Goal: Task Accomplishment & Management: Manage account settings

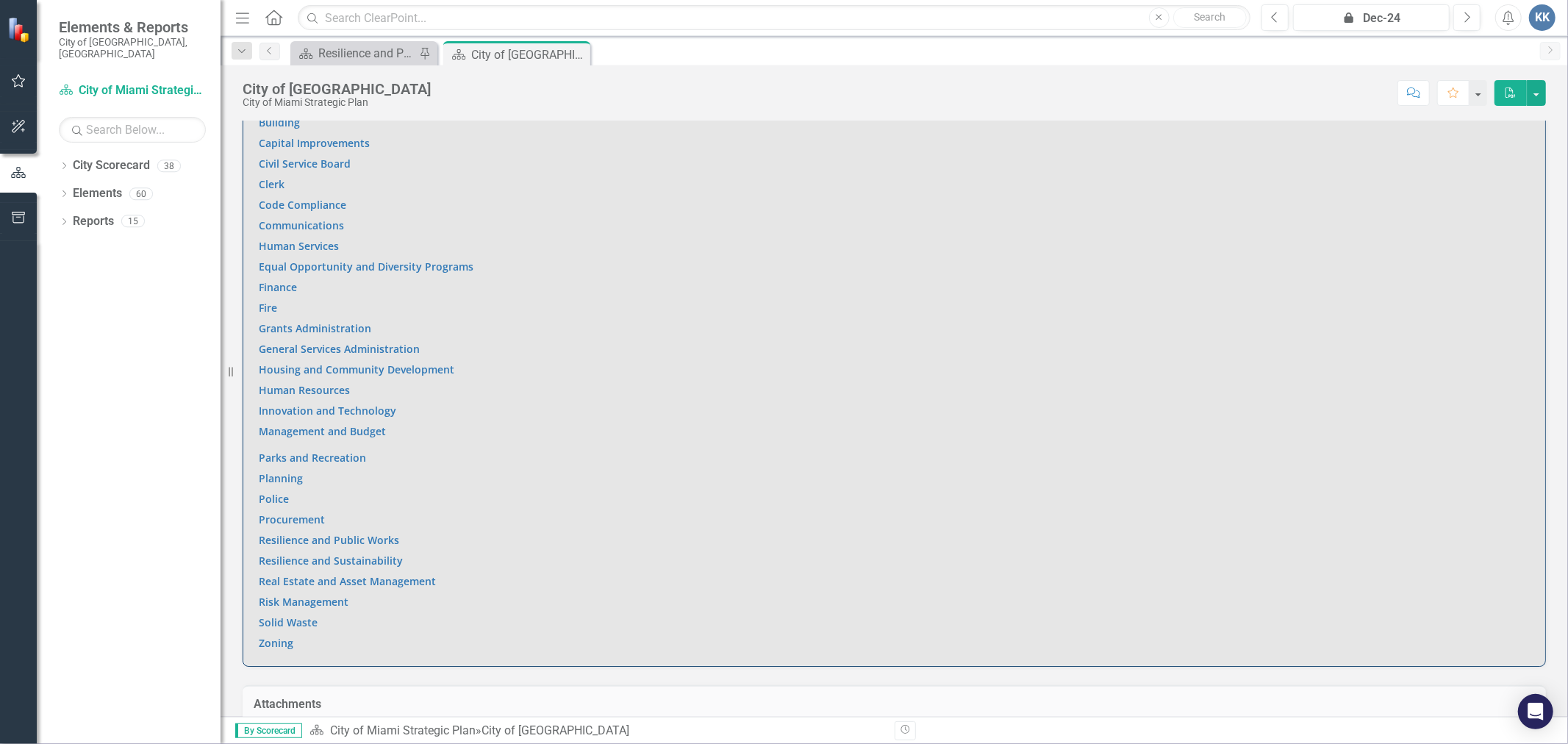
scroll to position [979, 0]
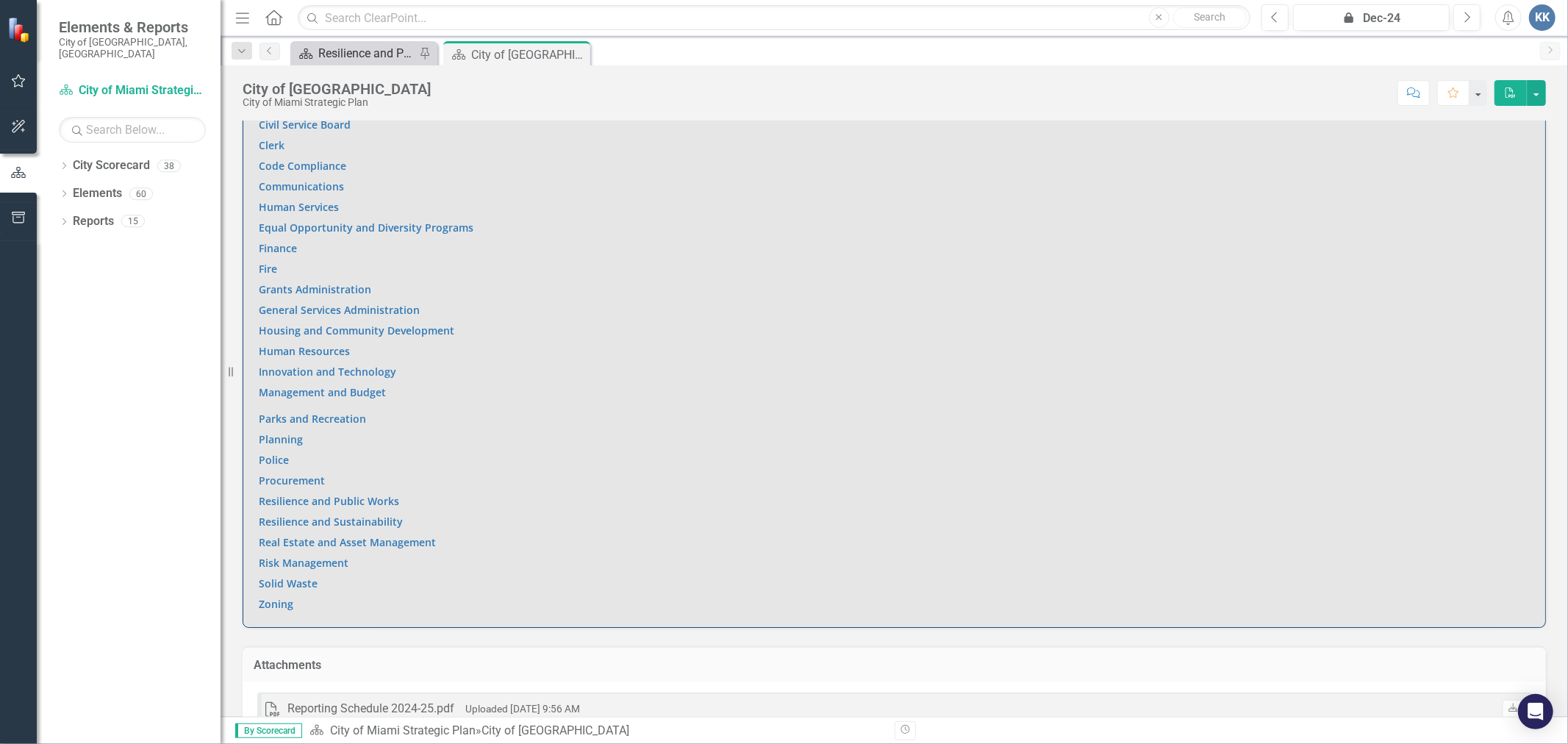
click at [336, 52] on div "Resilience and Public Works" at bounding box center [367, 53] width 97 height 18
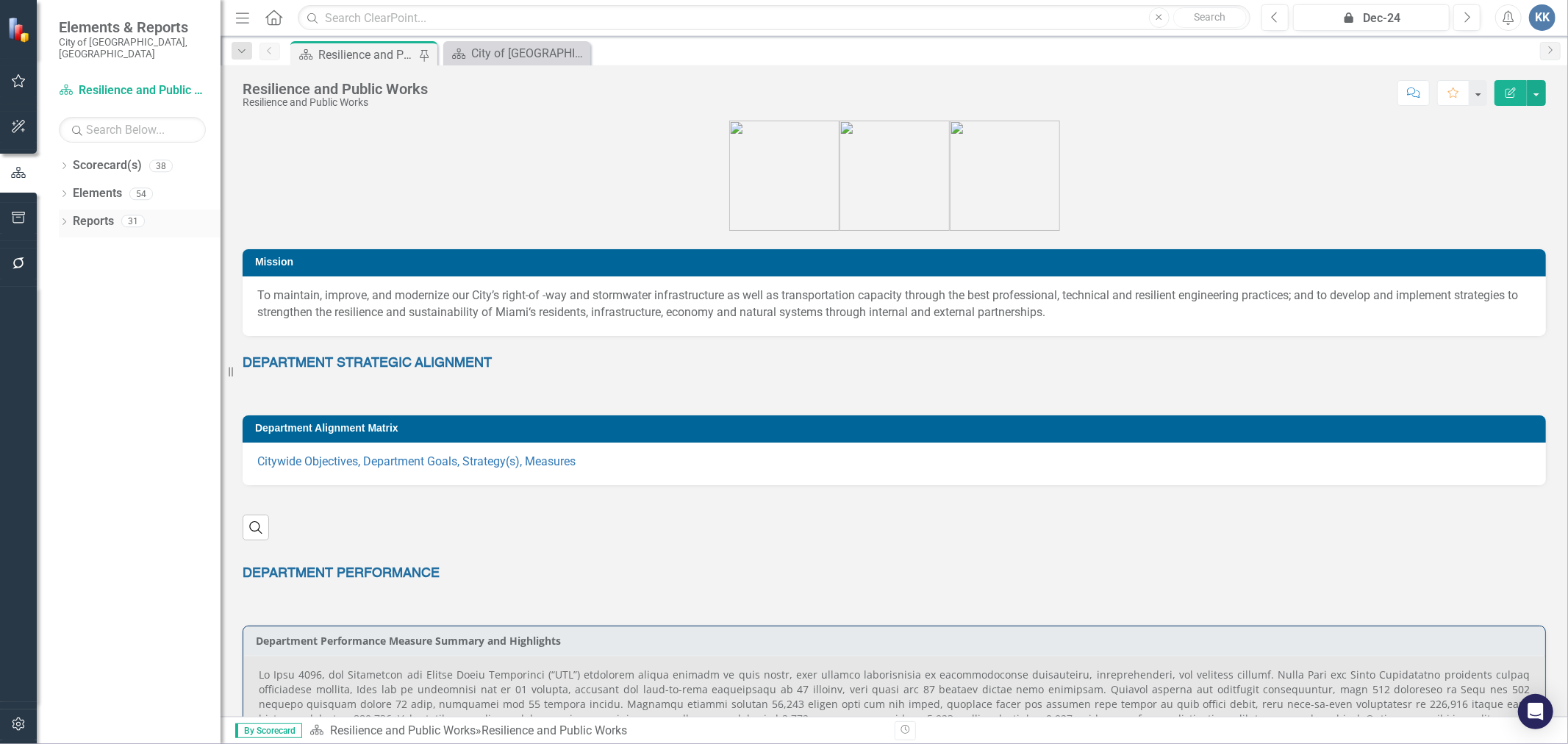
click at [60, 219] on icon "Dropdown" at bounding box center [64, 222] width 10 height 8
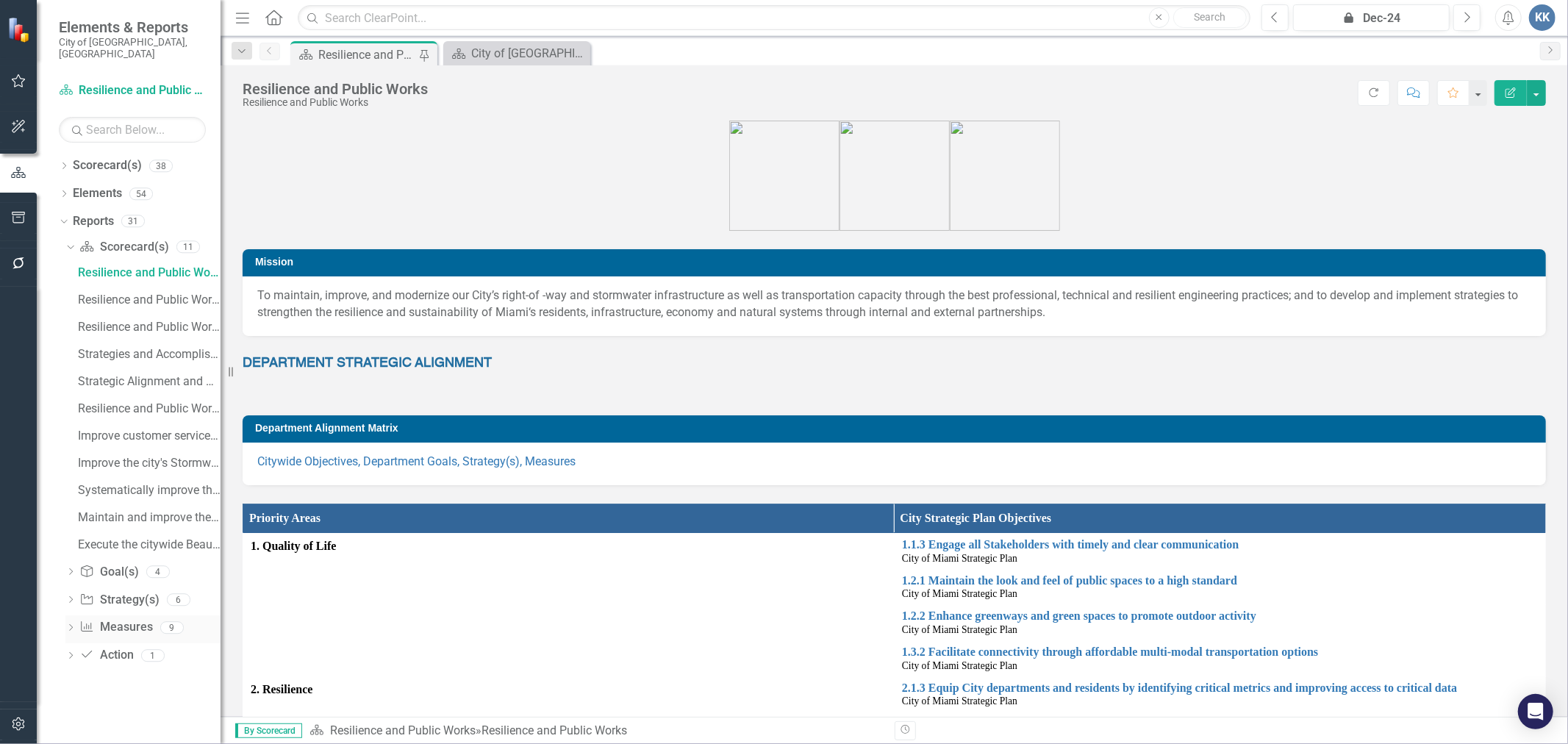
click at [70, 625] on icon "Dropdown" at bounding box center [71, 628] width 10 height 8
click at [167, 349] on div "Measures Monthly (3-Periods) Report" at bounding box center [148, 355] width 142 height 13
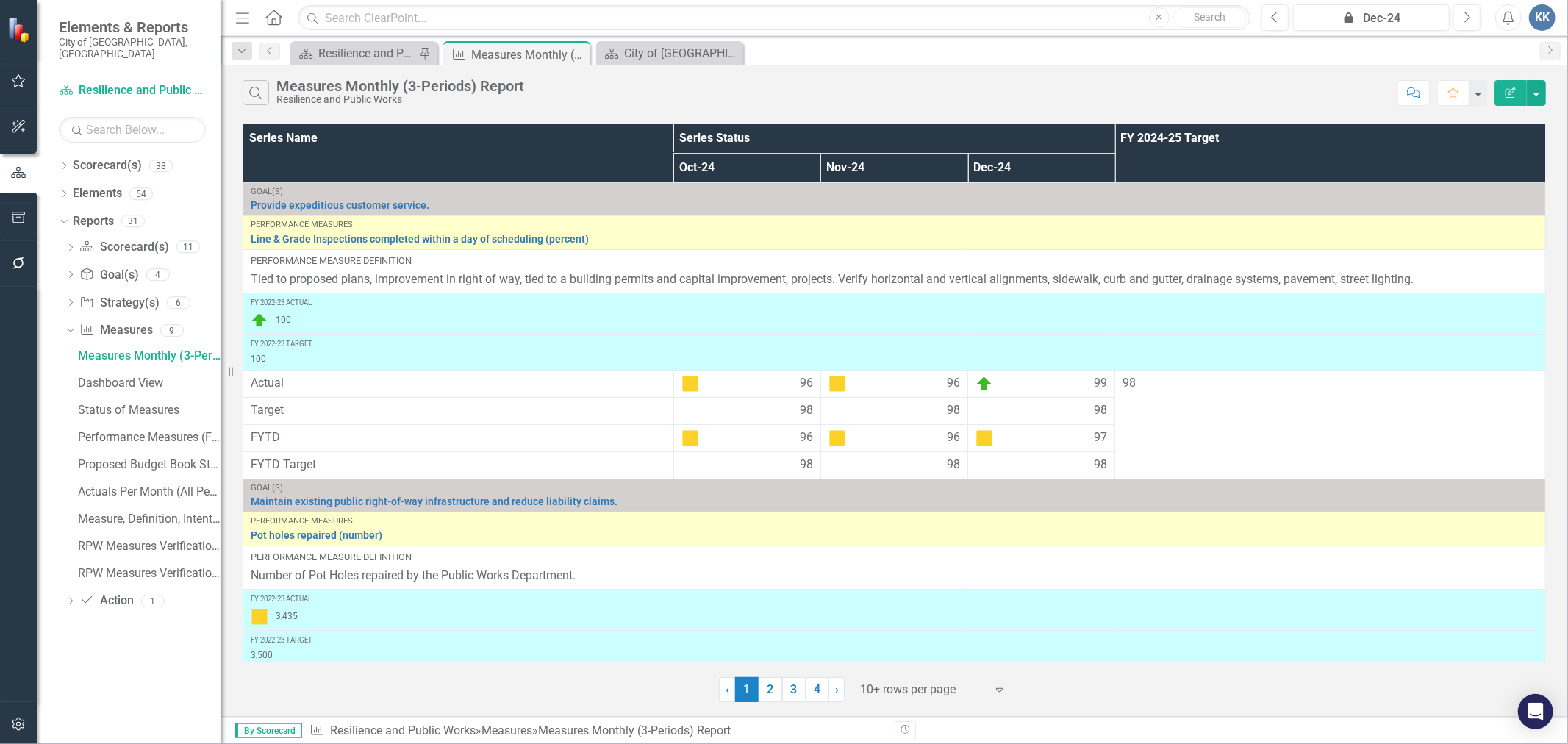
click at [931, 678] on div "10+ rows per page" at bounding box center [923, 690] width 140 height 26
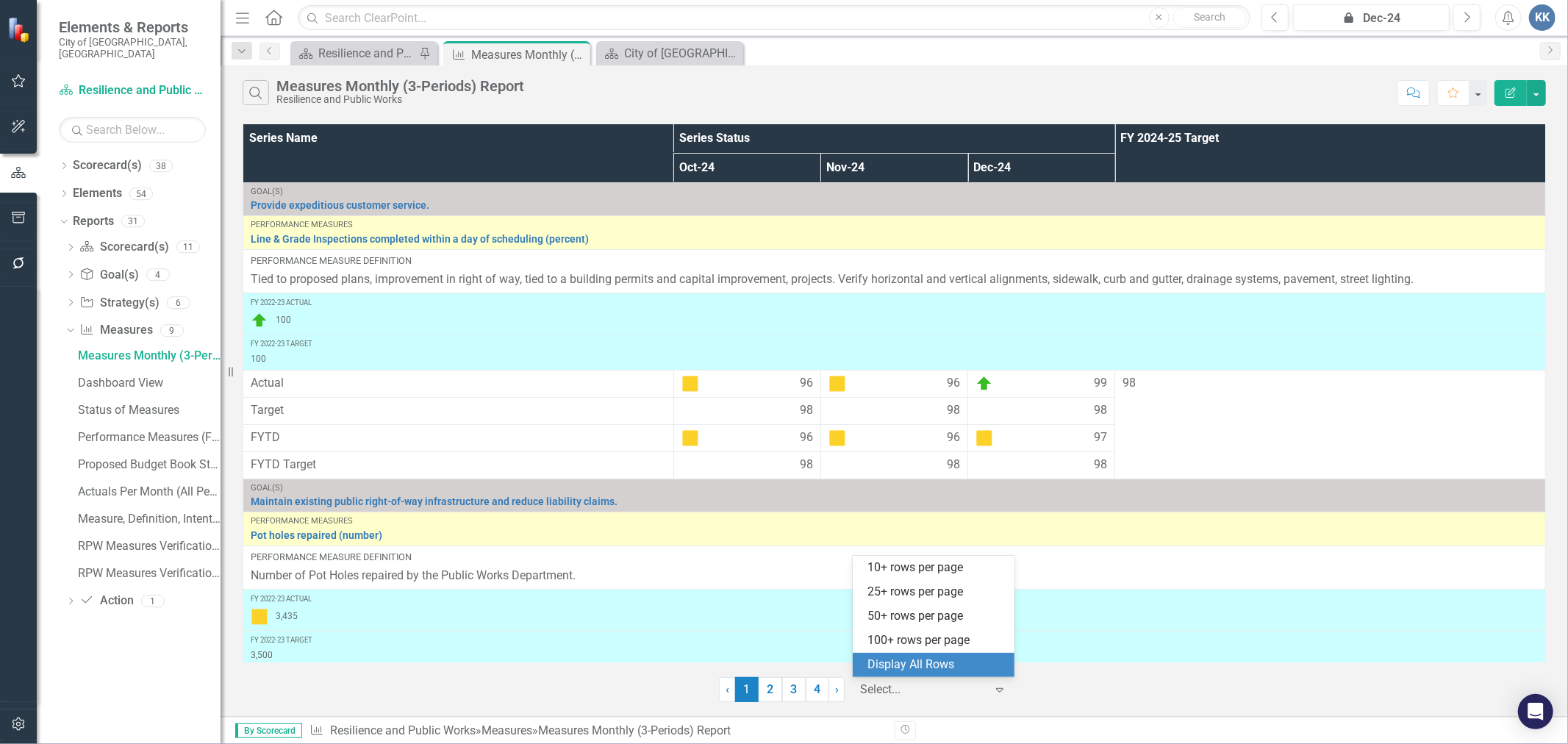
click at [928, 653] on div "Display All Rows" at bounding box center [934, 665] width 162 height 24
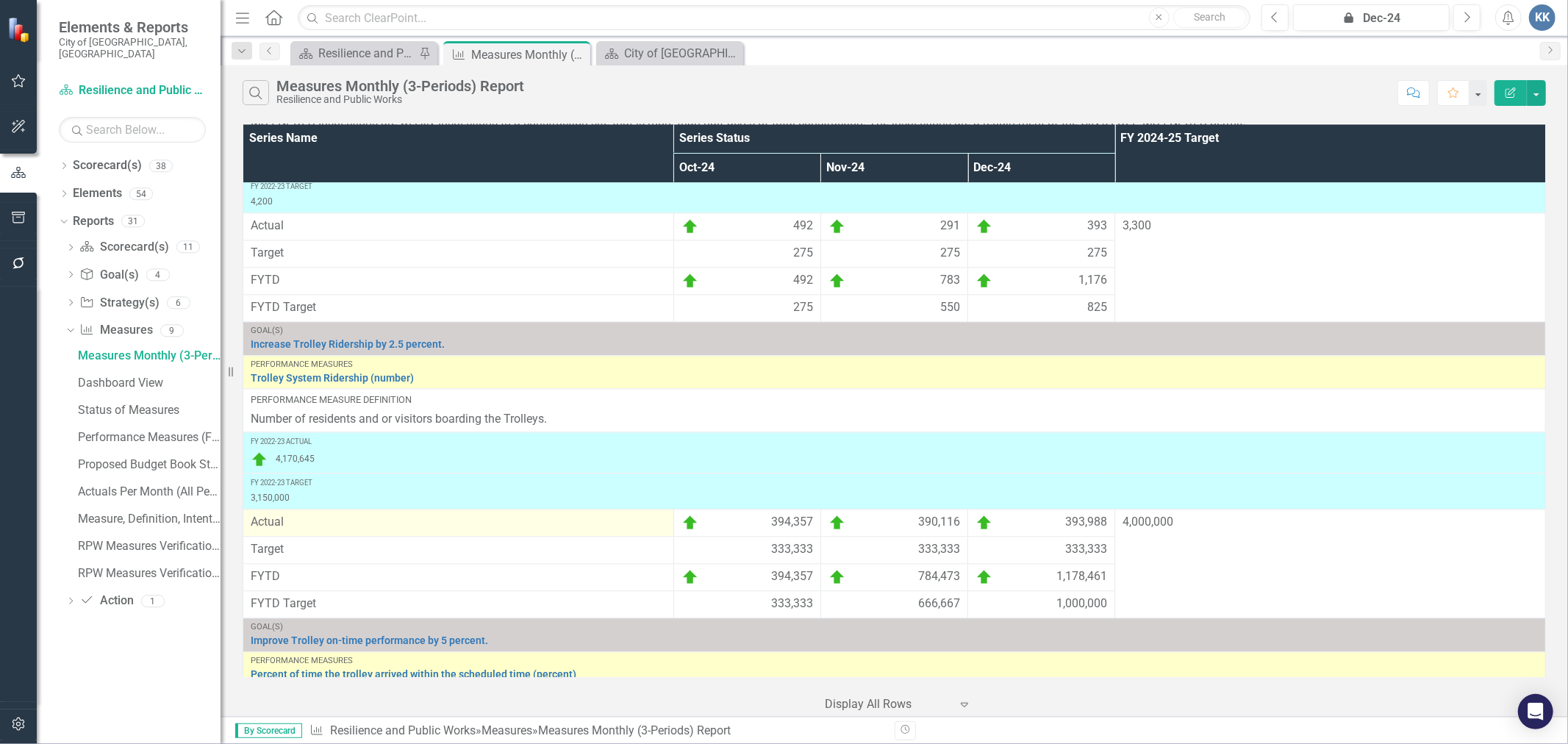
scroll to position [3102, 0]
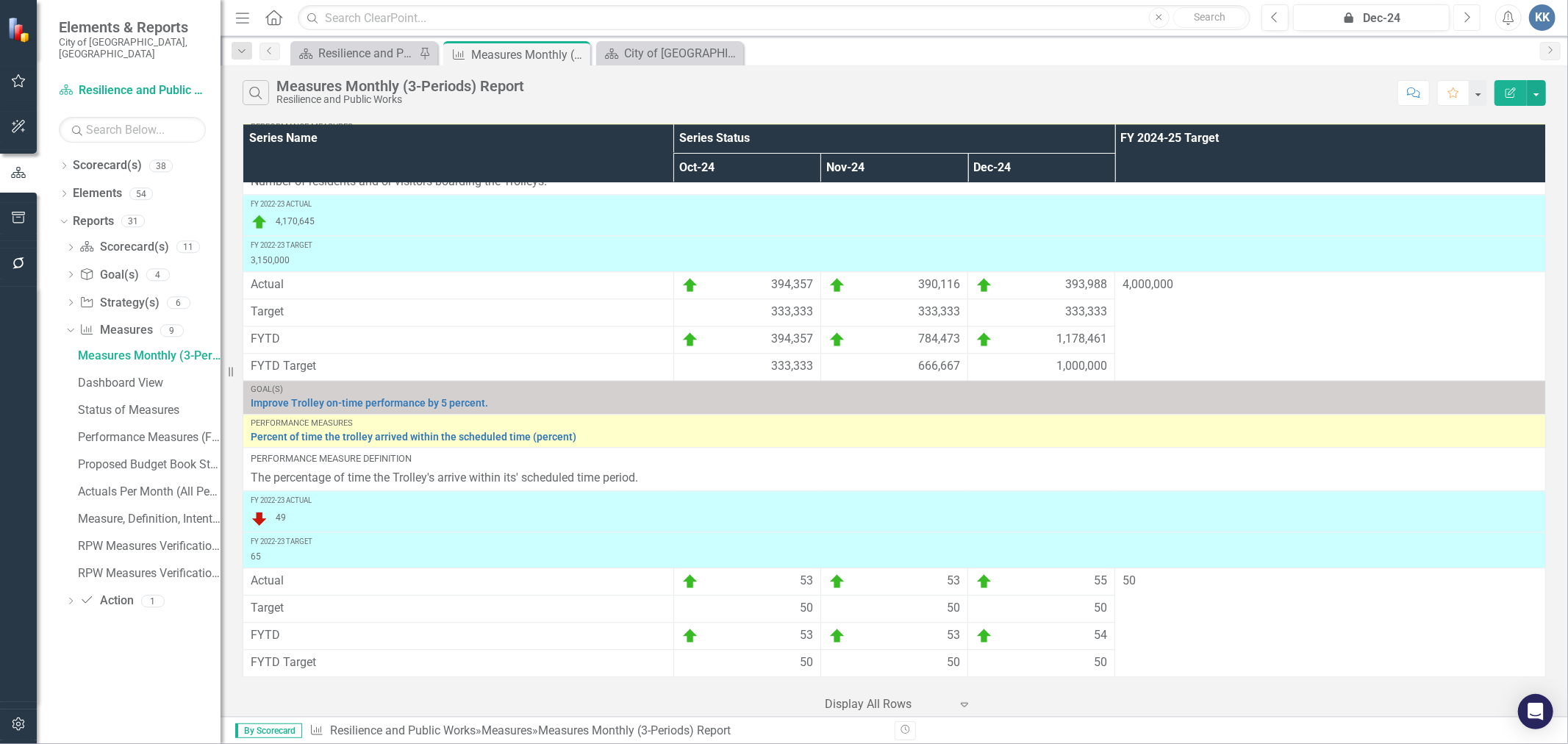
click at [1472, 10] on button "Next" at bounding box center [1467, 17] width 28 height 27
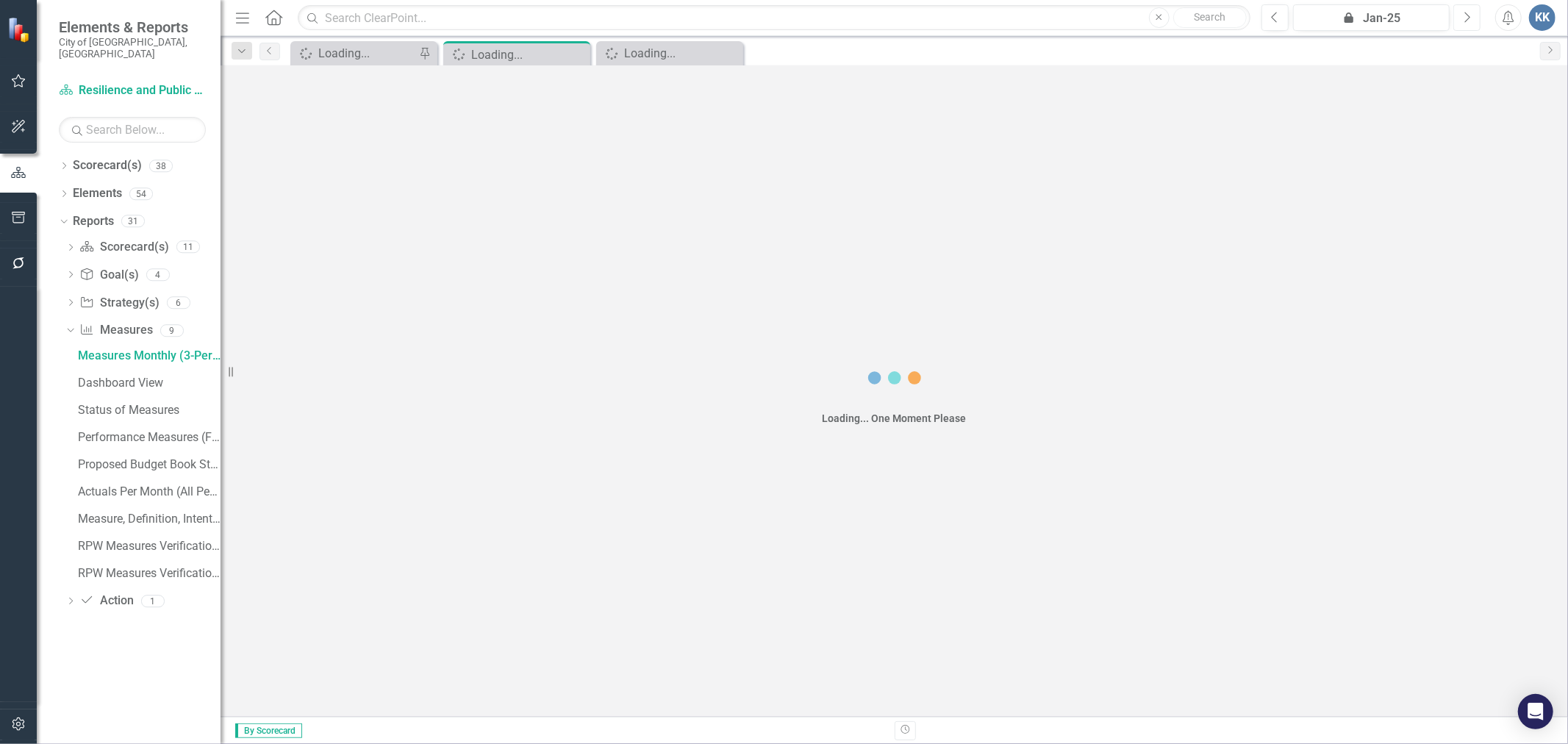
click at [1472, 10] on button "Next" at bounding box center [1467, 17] width 28 height 27
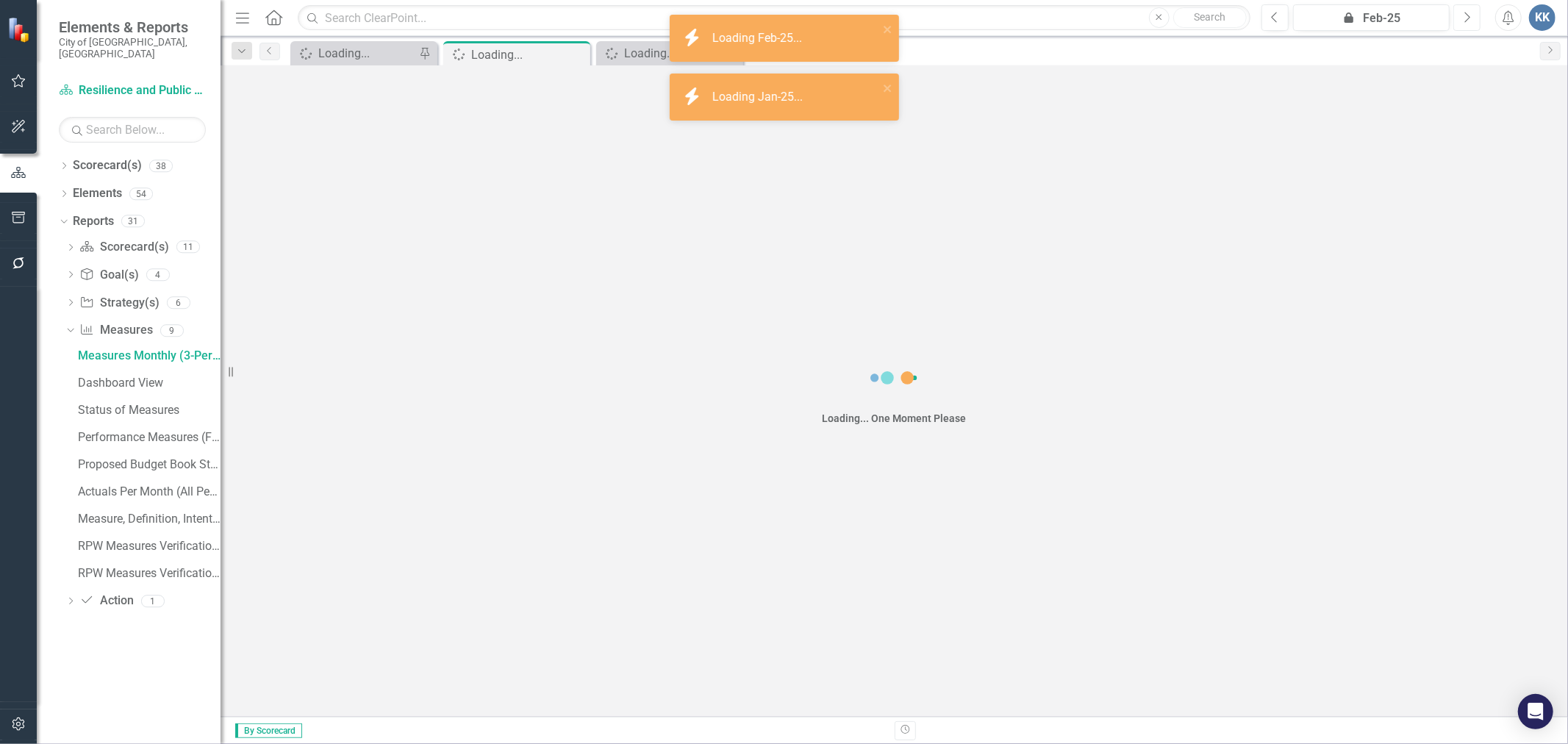
click at [1472, 10] on button "Next" at bounding box center [1467, 17] width 28 height 27
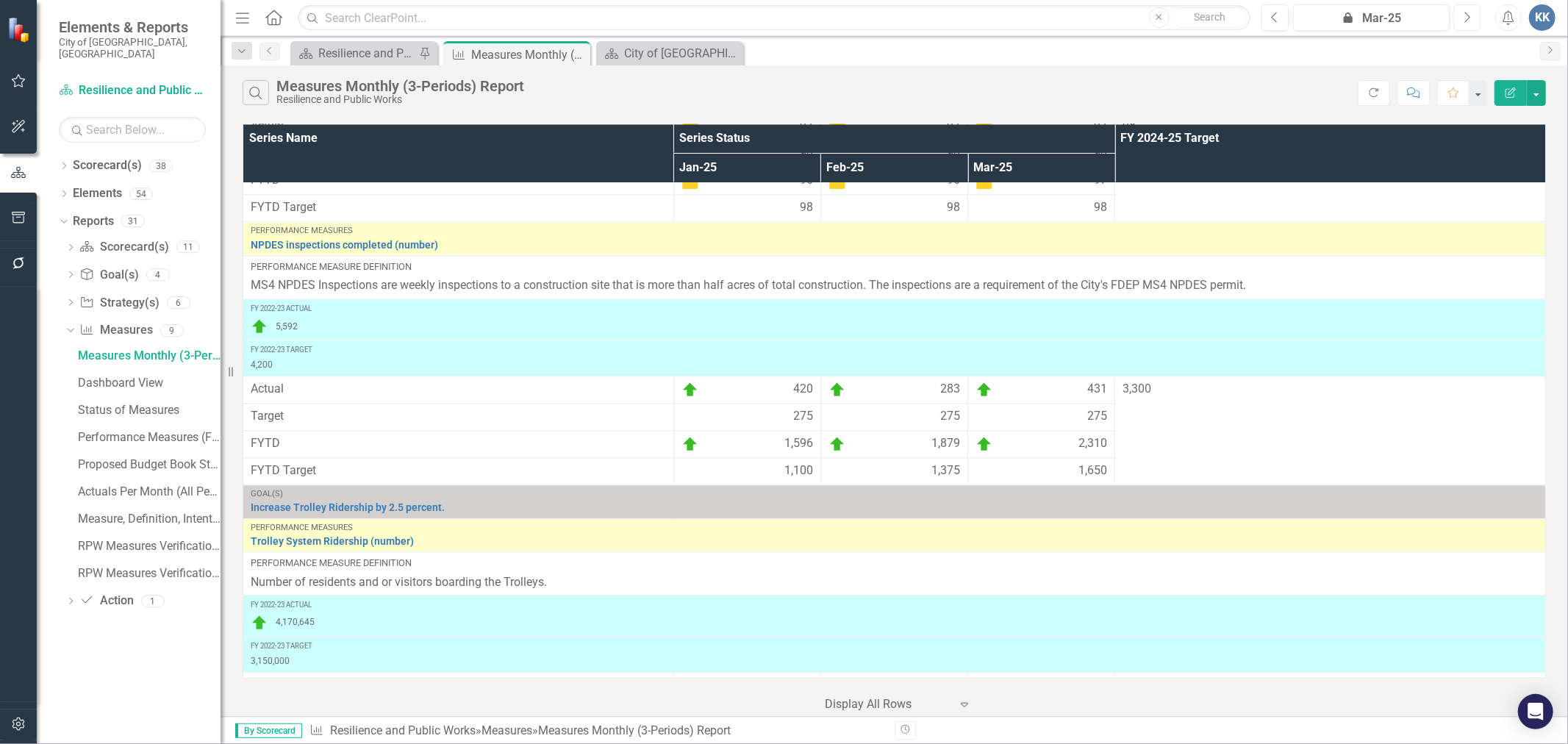
scroll to position [3102, 0]
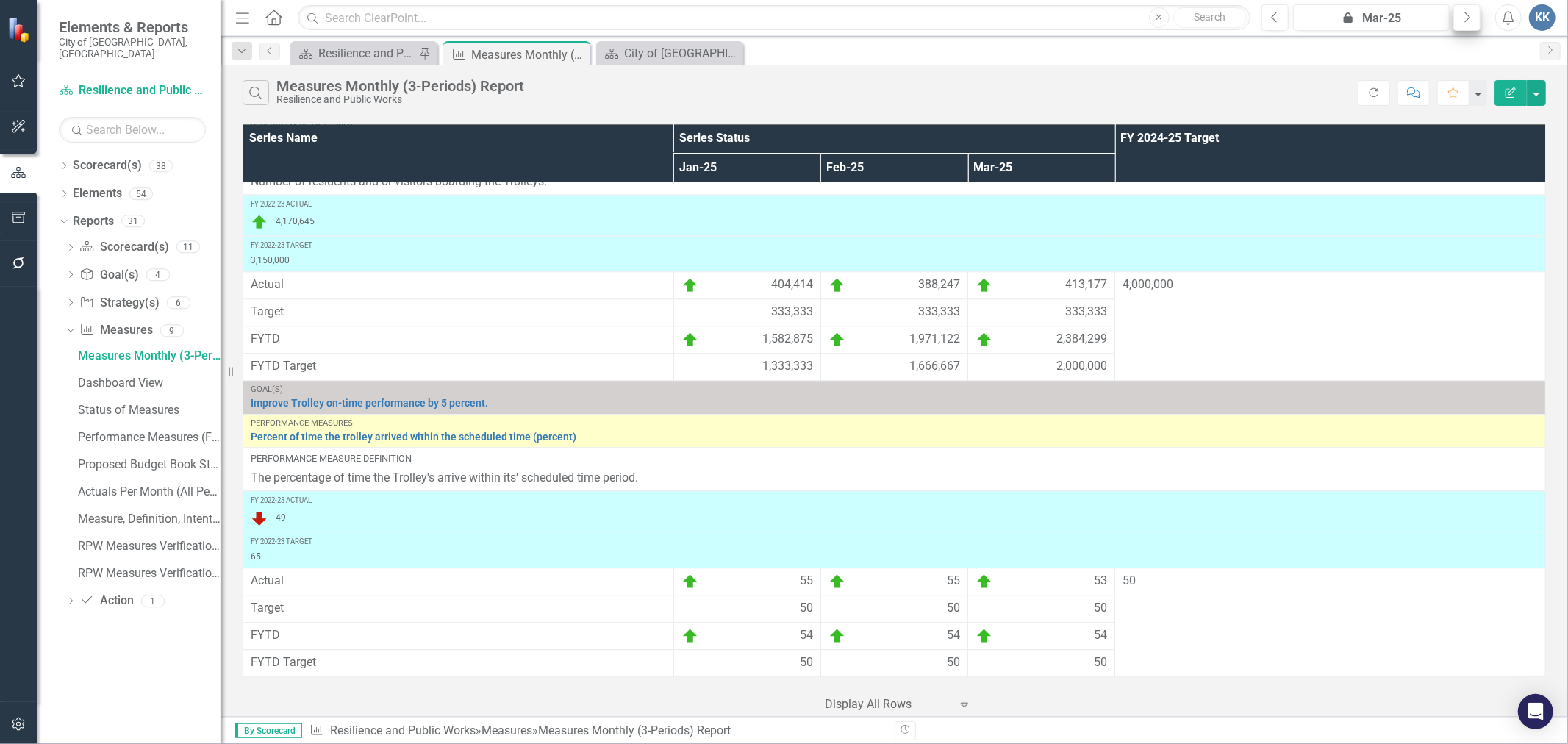
click at [1479, 12] on div "Previous icon.lock Mar-25 Next" at bounding box center [1375, 17] width 227 height 27
click at [1475, 16] on button "Next" at bounding box center [1467, 17] width 28 height 27
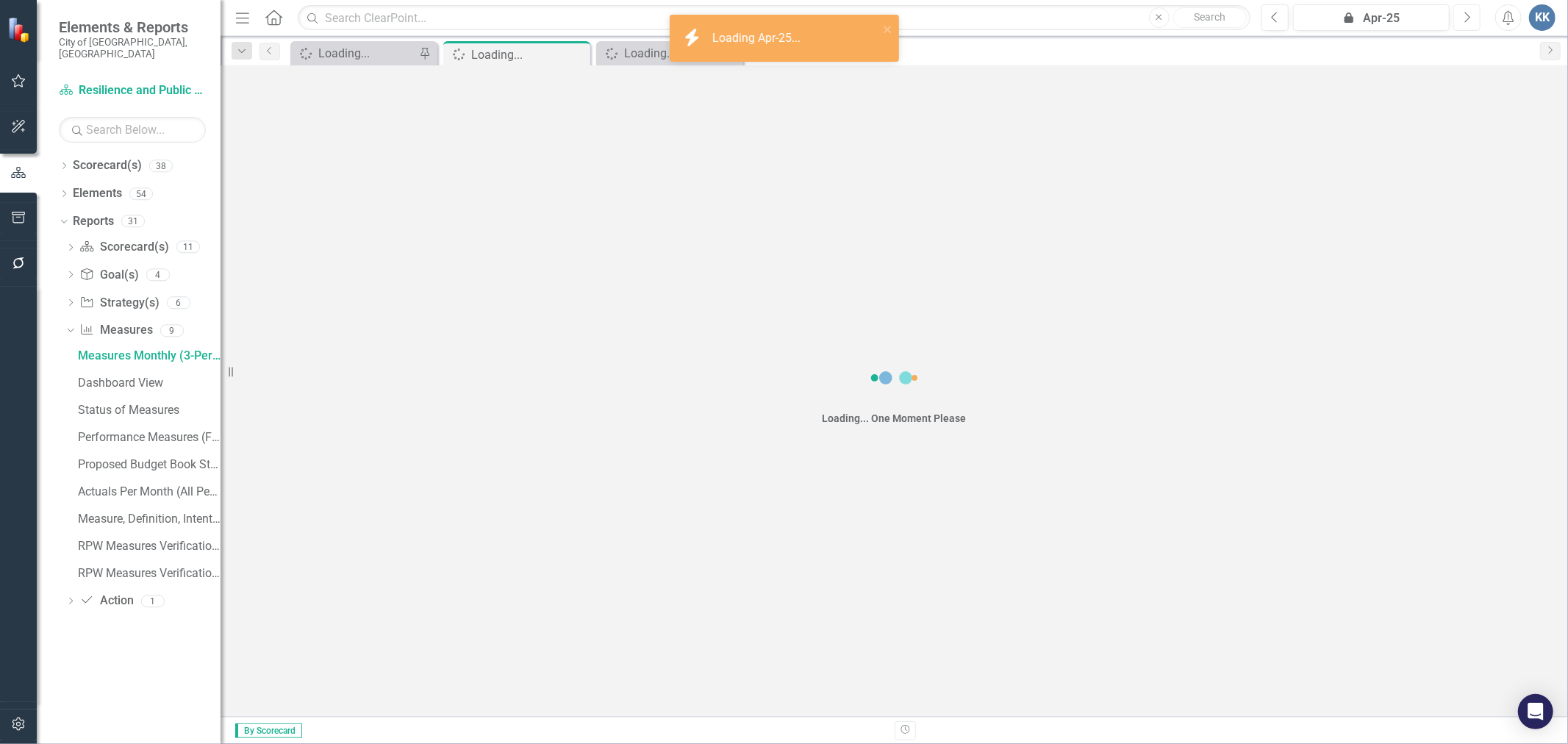
click at [1475, 16] on button "Next" at bounding box center [1467, 17] width 28 height 27
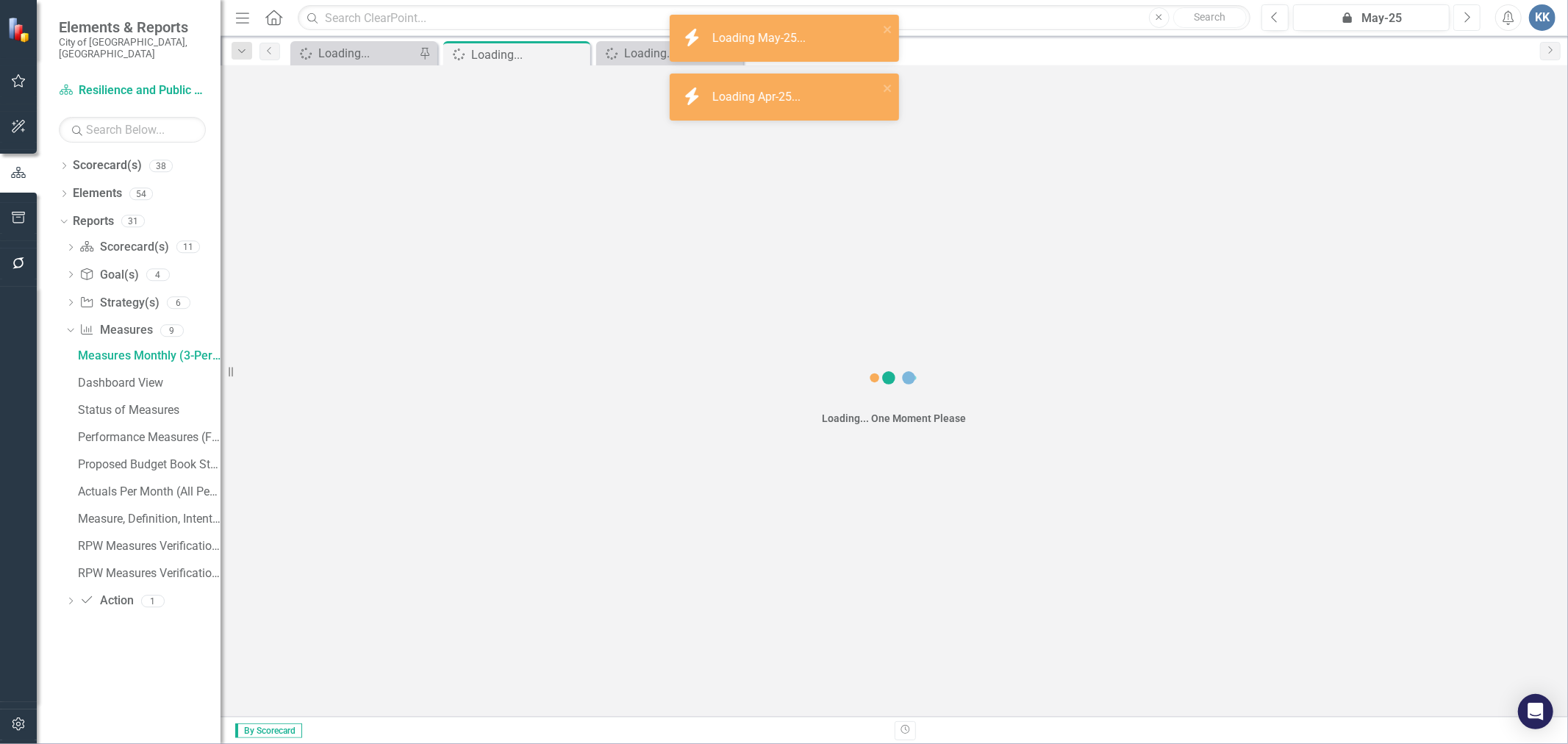
click at [1475, 16] on button "Next" at bounding box center [1467, 17] width 28 height 27
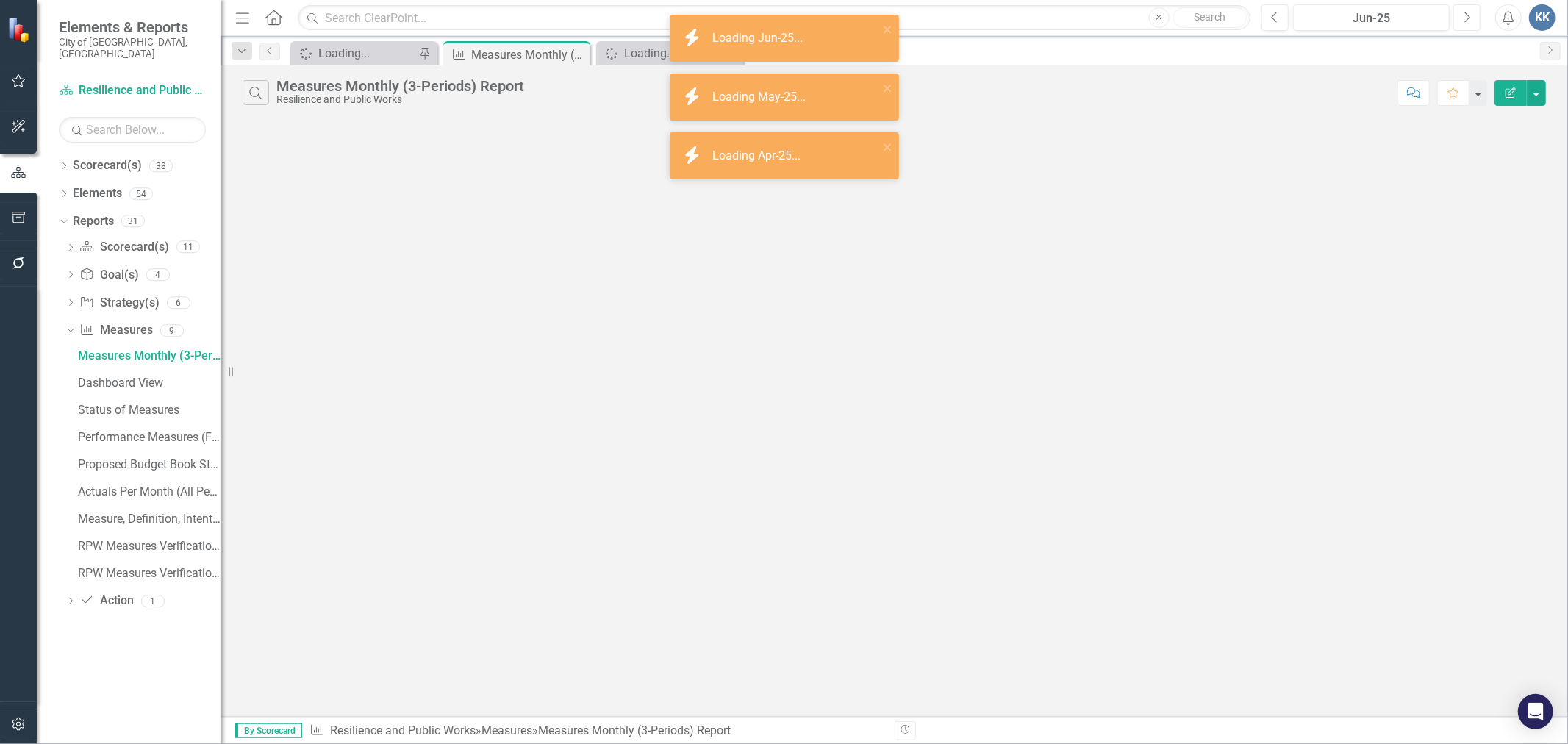
click at [1475, 16] on button "Next" at bounding box center [1467, 17] width 28 height 27
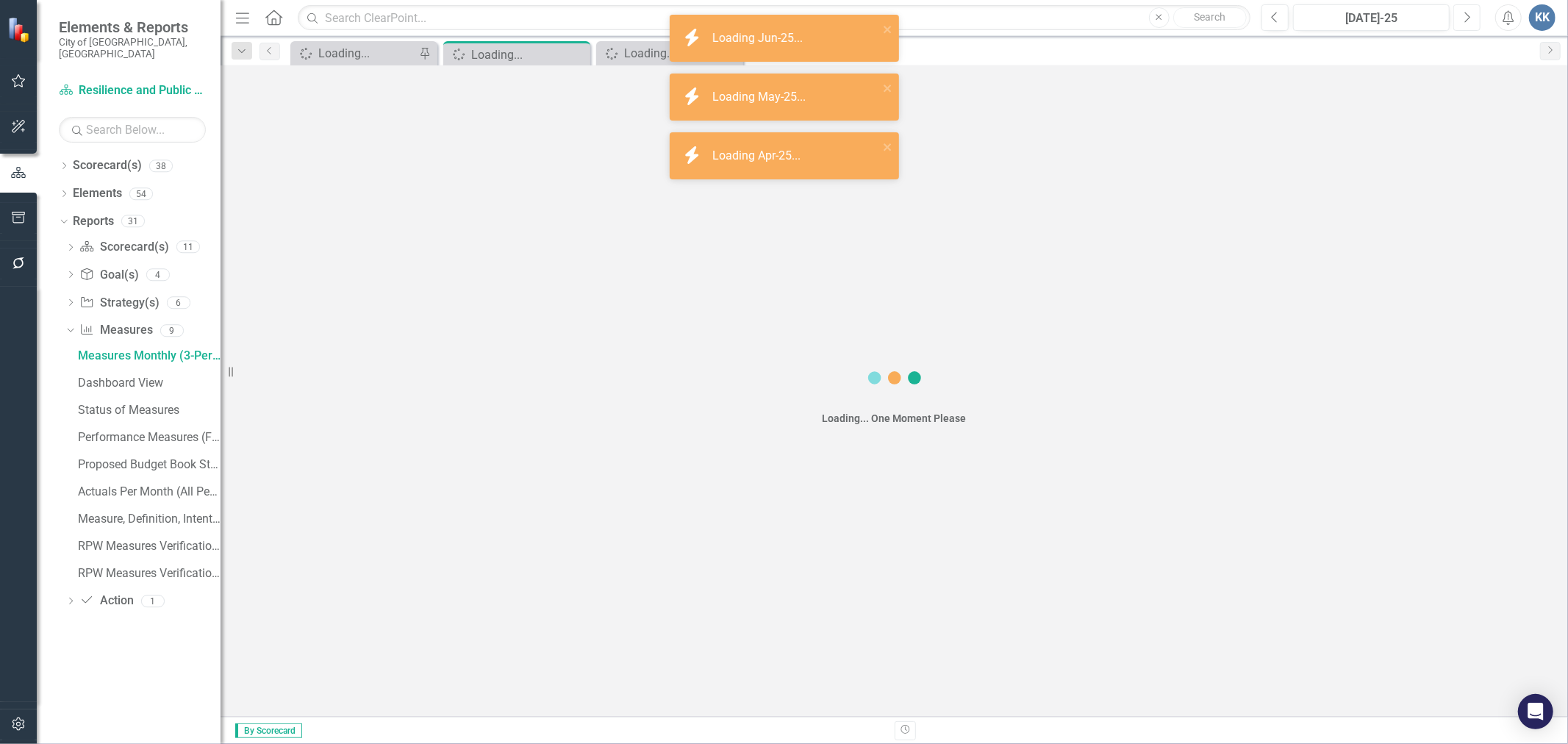
click at [1475, 16] on button "Next" at bounding box center [1467, 17] width 28 height 27
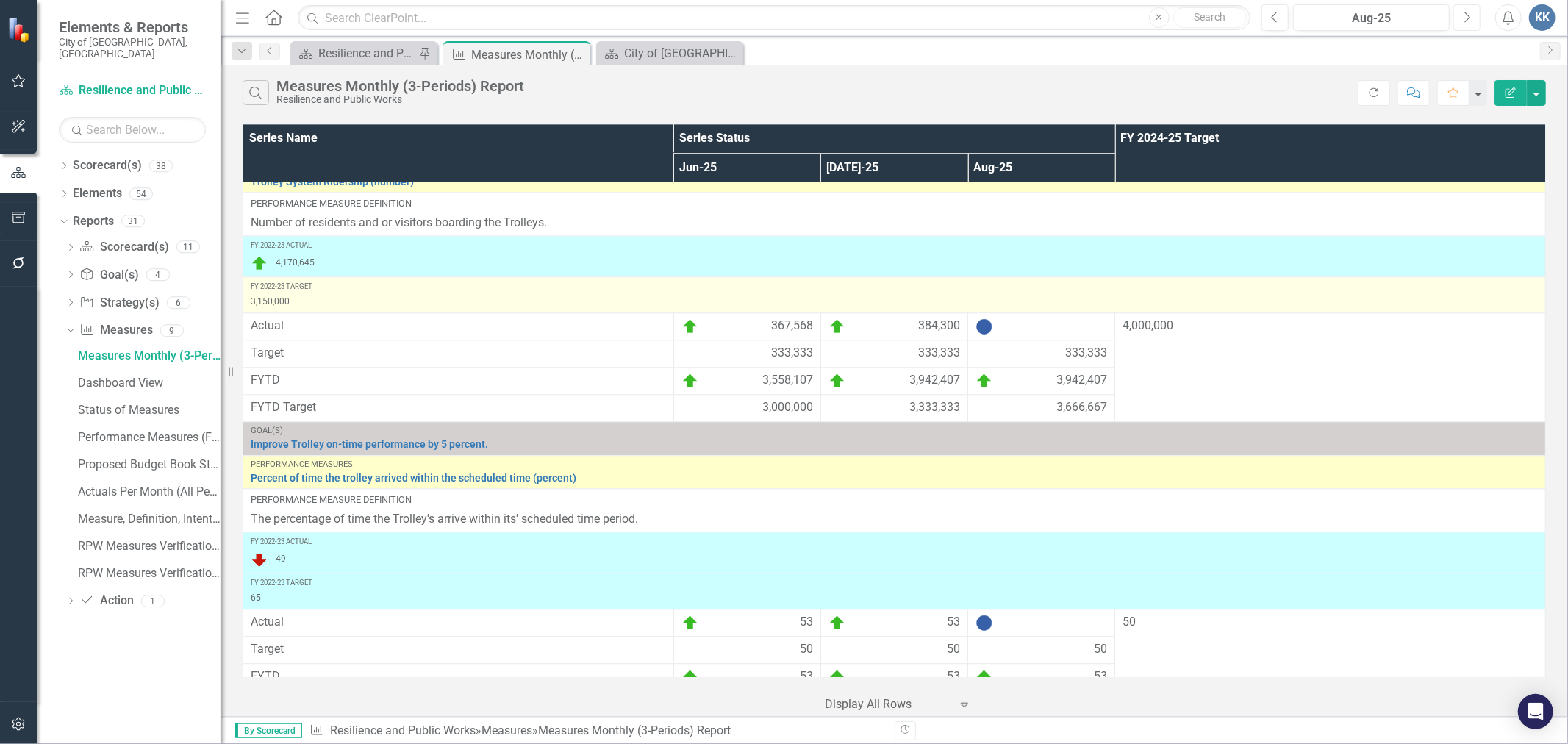
scroll to position [3102, 0]
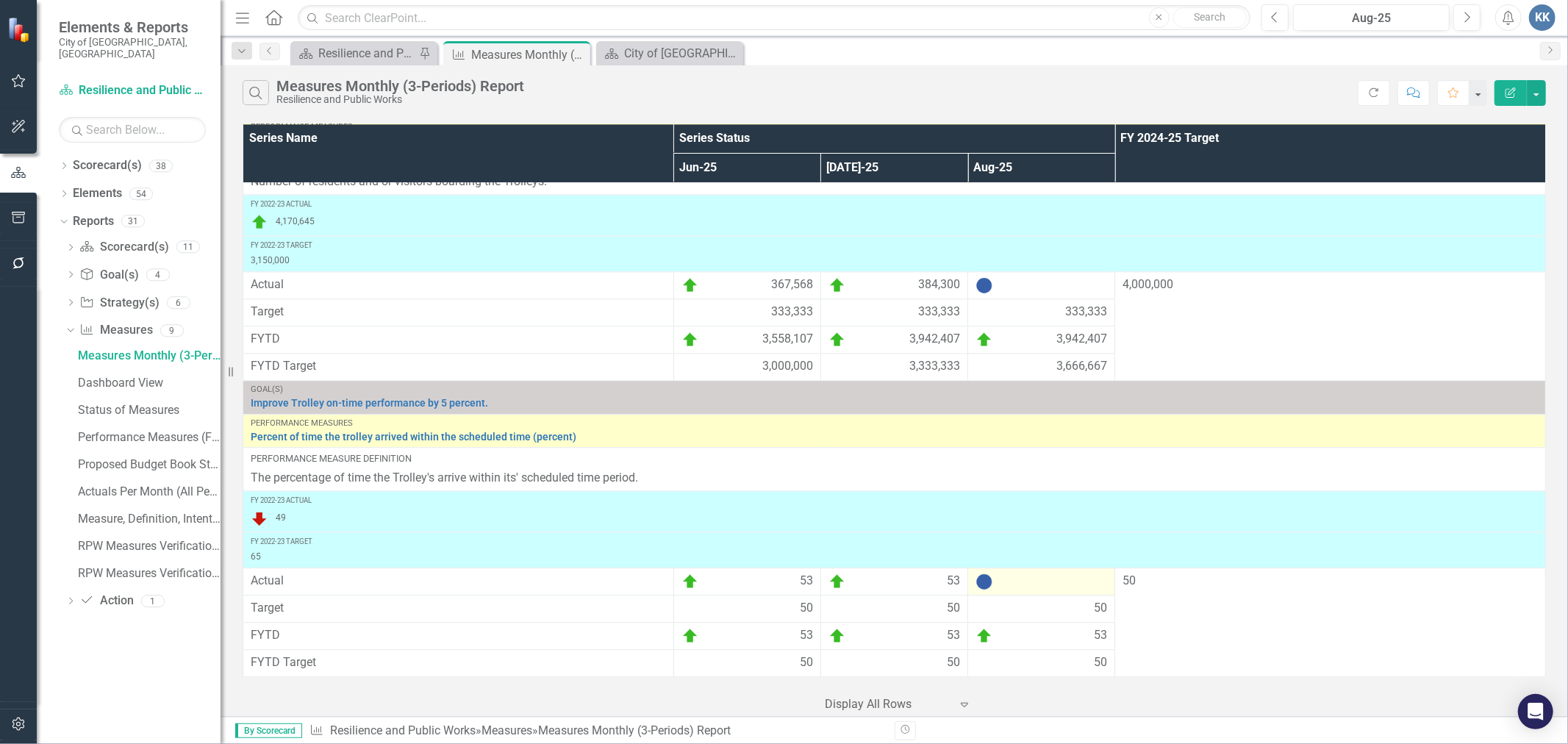
click at [988, 584] on div at bounding box center [1041, 581] width 132 height 17
click at [979, 582] on img at bounding box center [984, 581] width 17 height 17
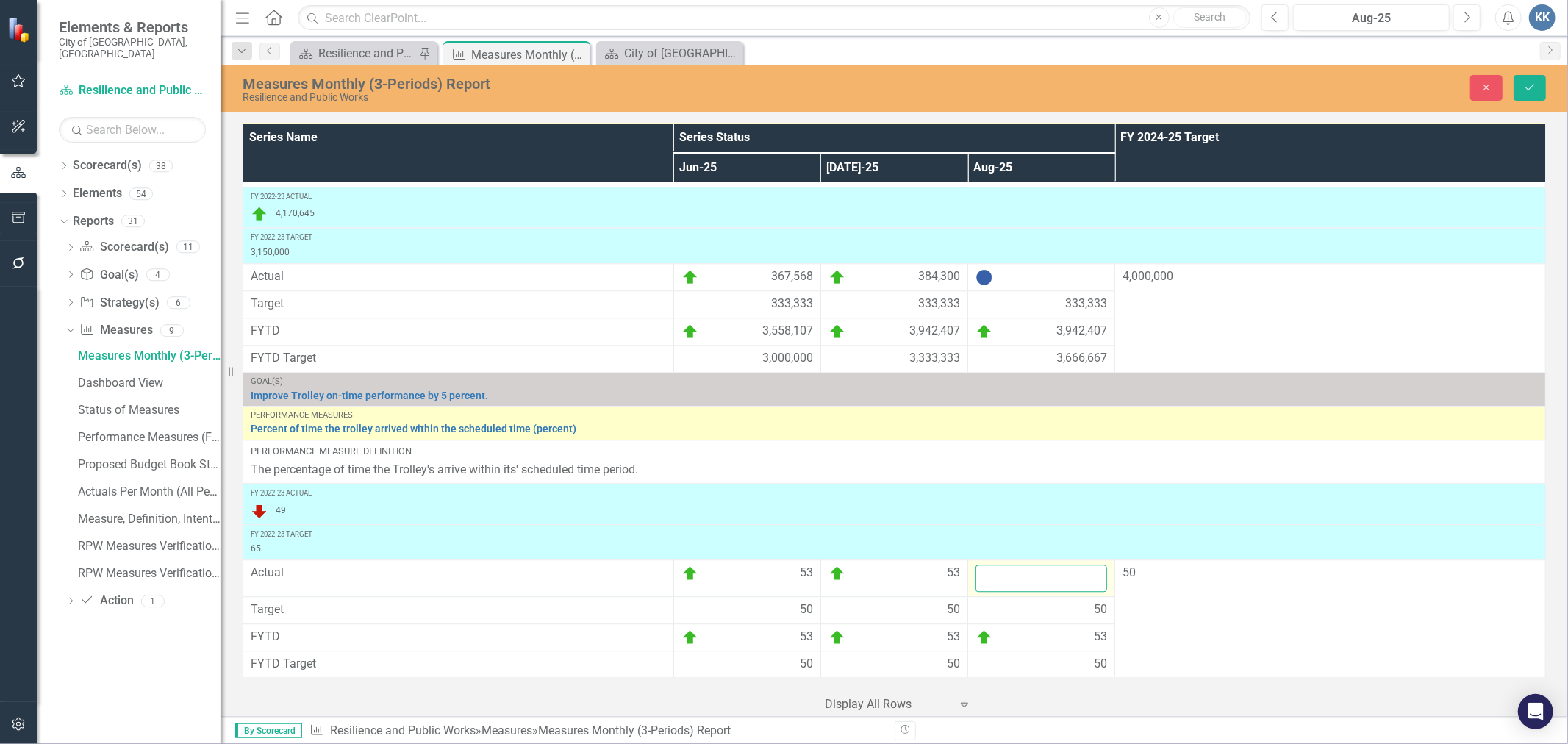
click at [980, 582] on input "number" at bounding box center [1041, 578] width 132 height 28
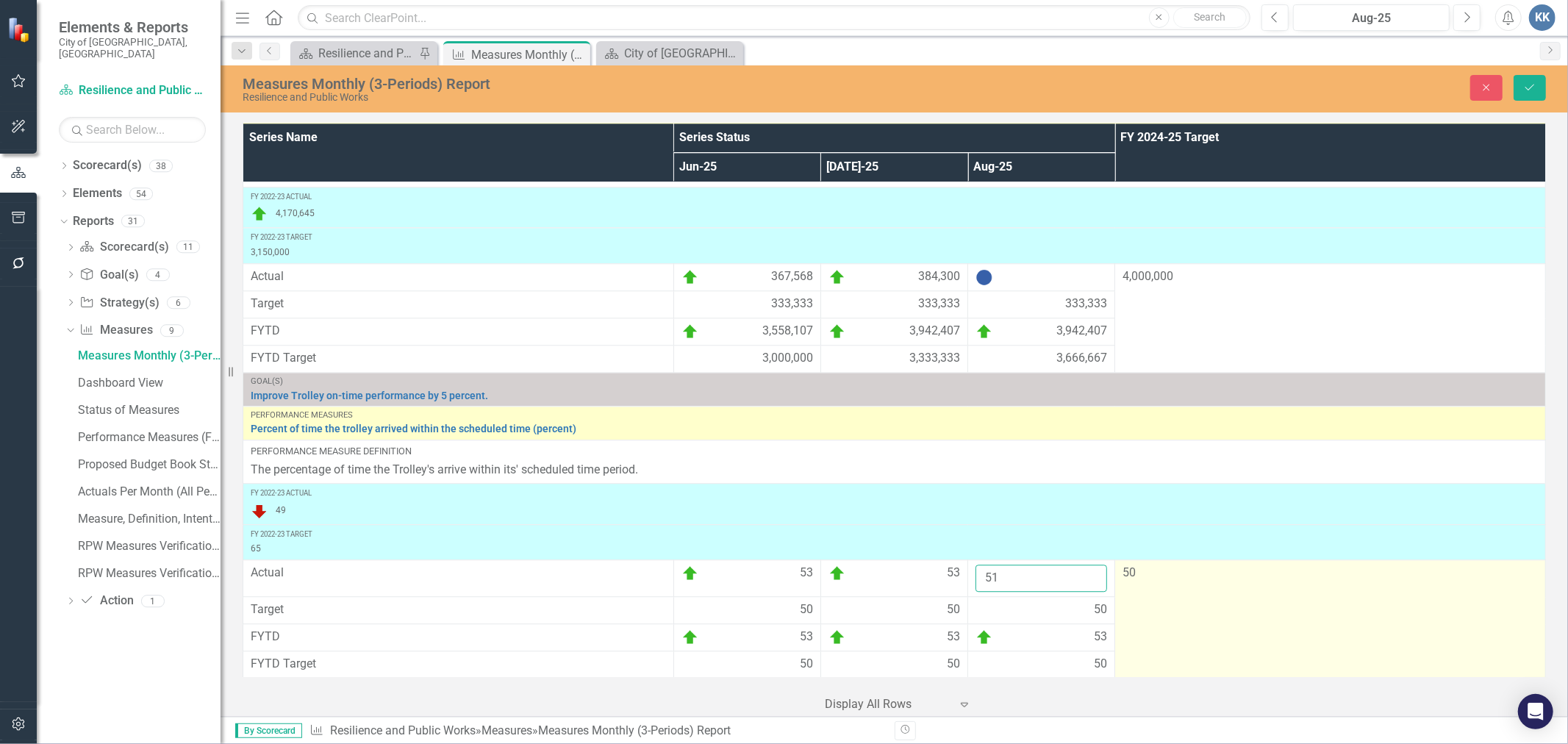
type input "51"
click at [1312, 608] on td "50" at bounding box center [1331, 619] width 431 height 118
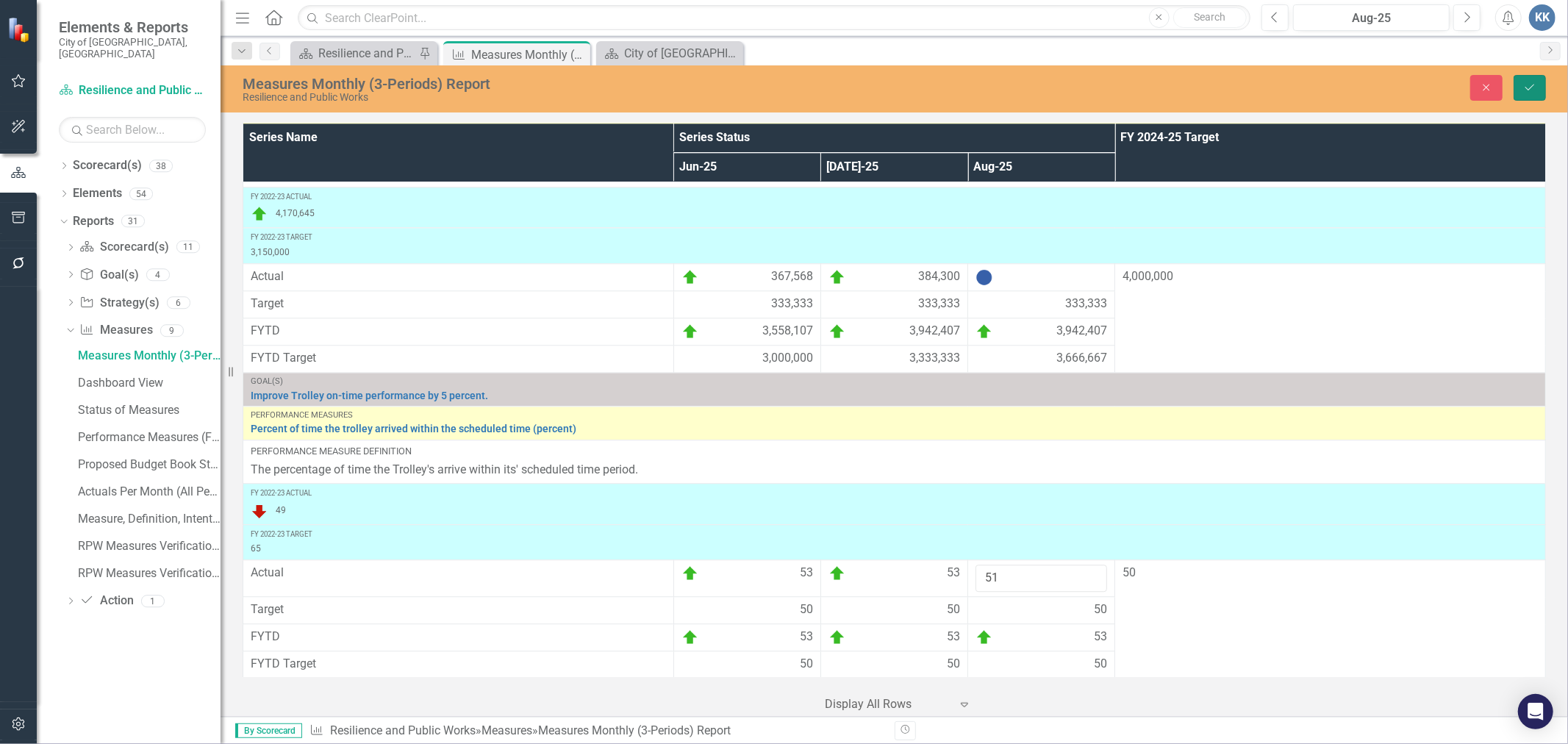
click at [1540, 88] on button "Save" at bounding box center [1530, 88] width 33 height 26
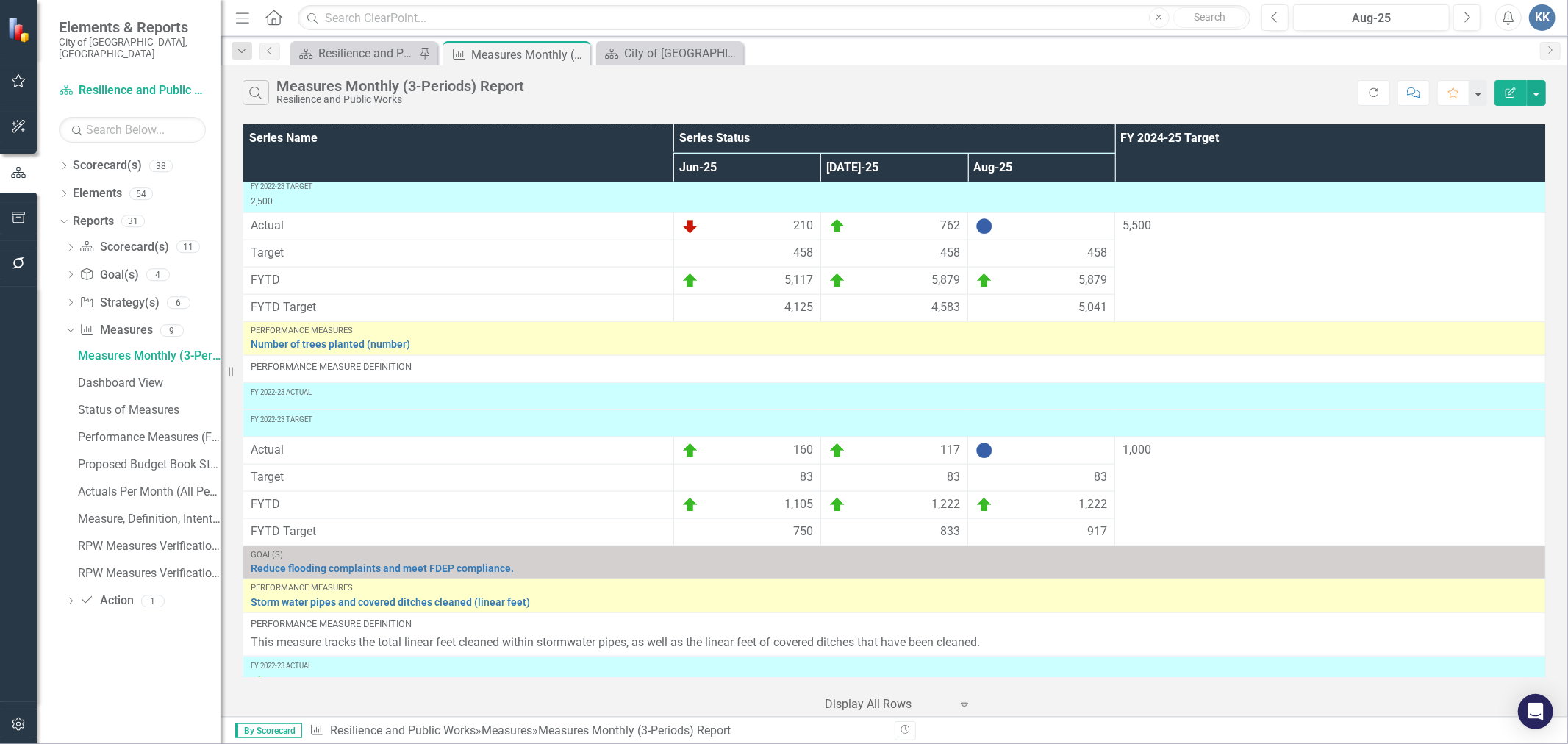
scroll to position [1551, 0]
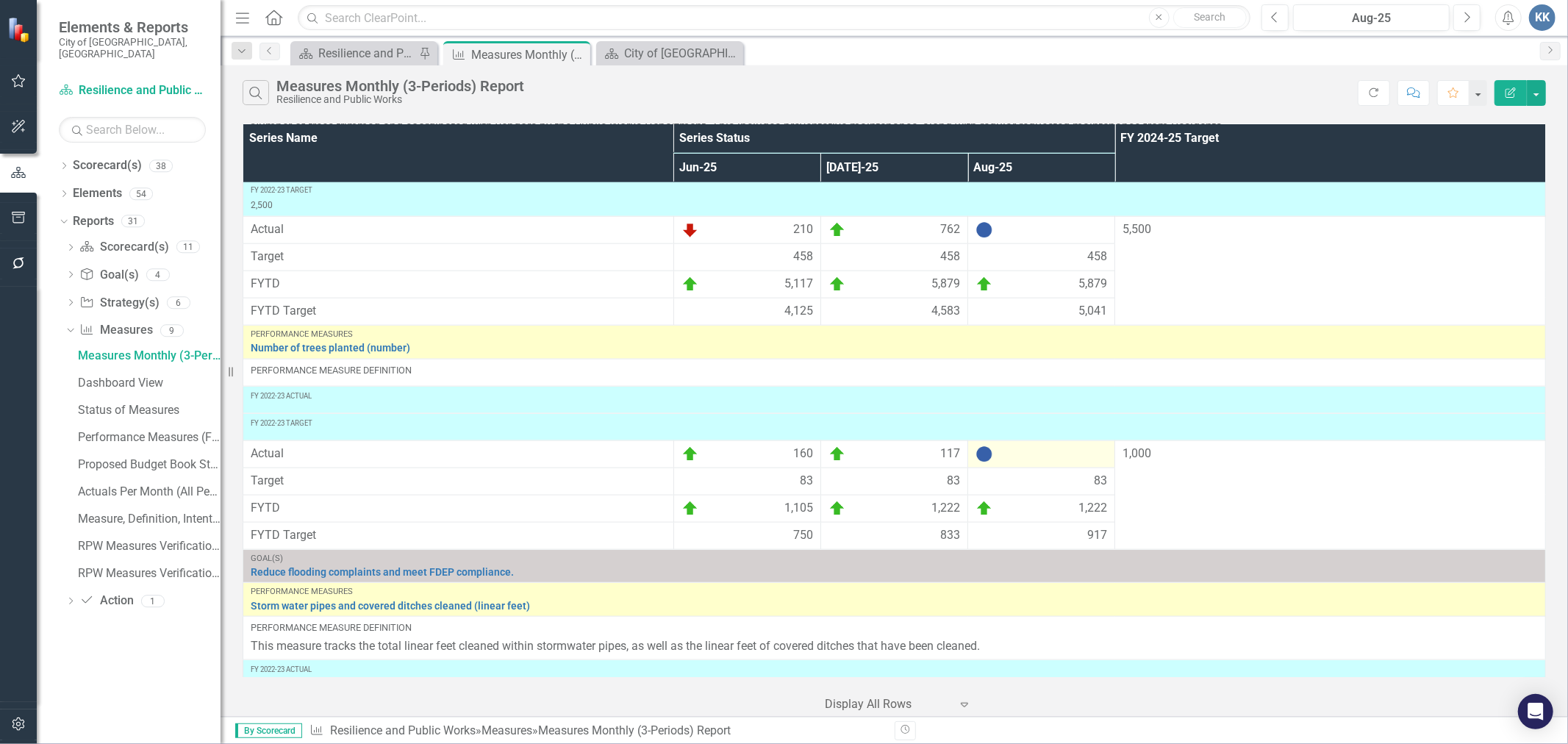
click at [983, 459] on img at bounding box center [984, 454] width 17 height 17
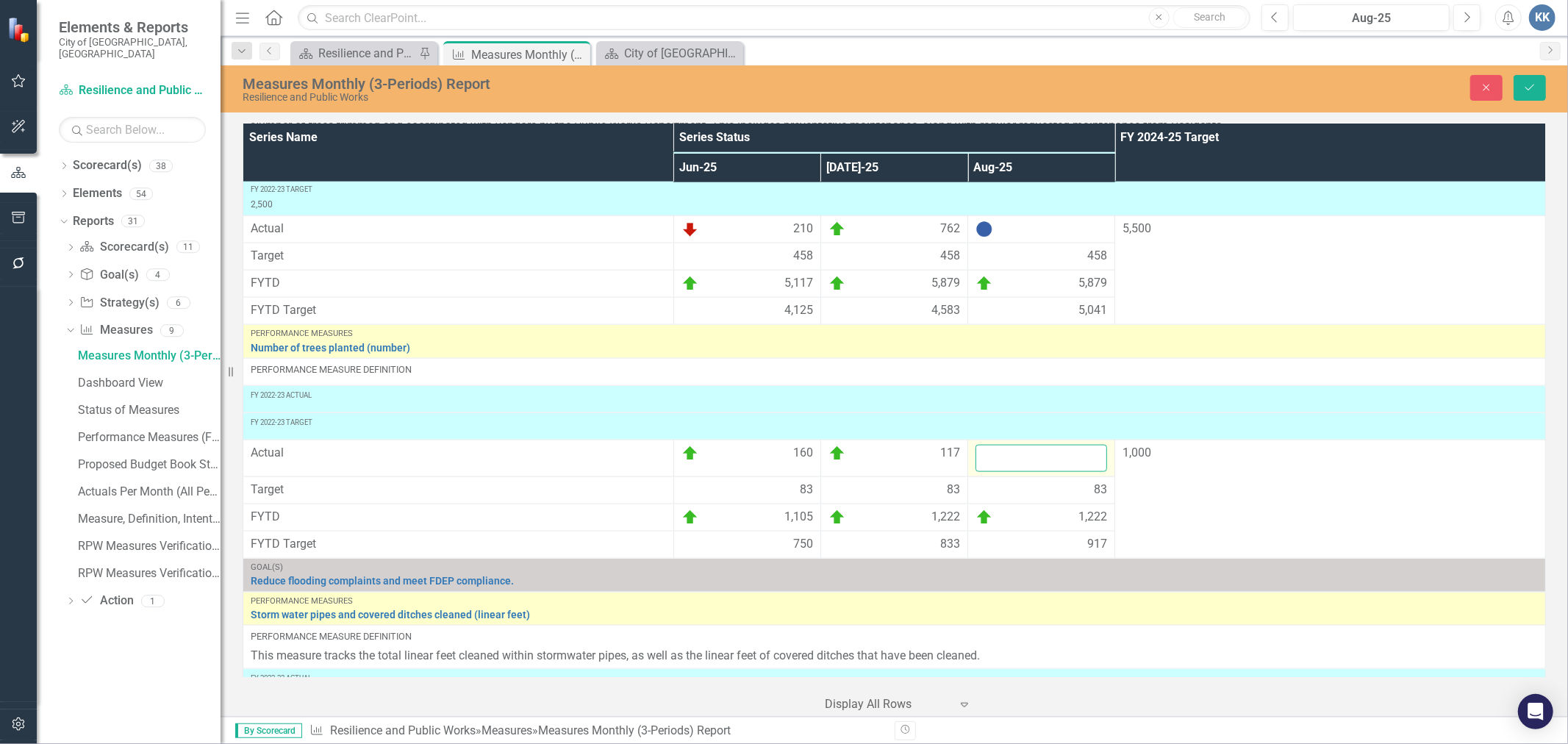
click at [983, 459] on input "number" at bounding box center [1041, 459] width 132 height 28
type input "263"
click at [1539, 78] on button "Save" at bounding box center [1530, 88] width 33 height 26
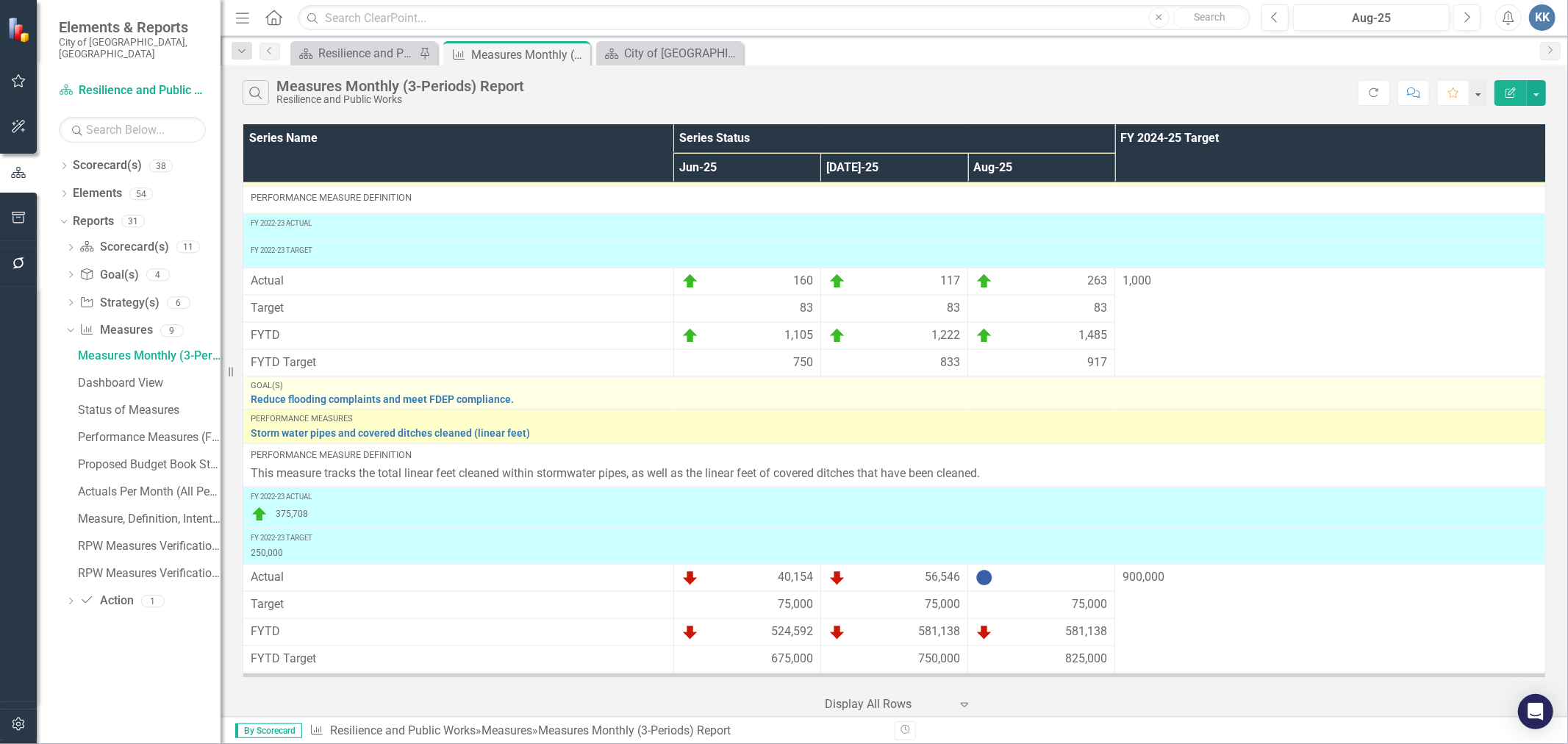
scroll to position [1714, 0]
